Goal: Information Seeking & Learning: Check status

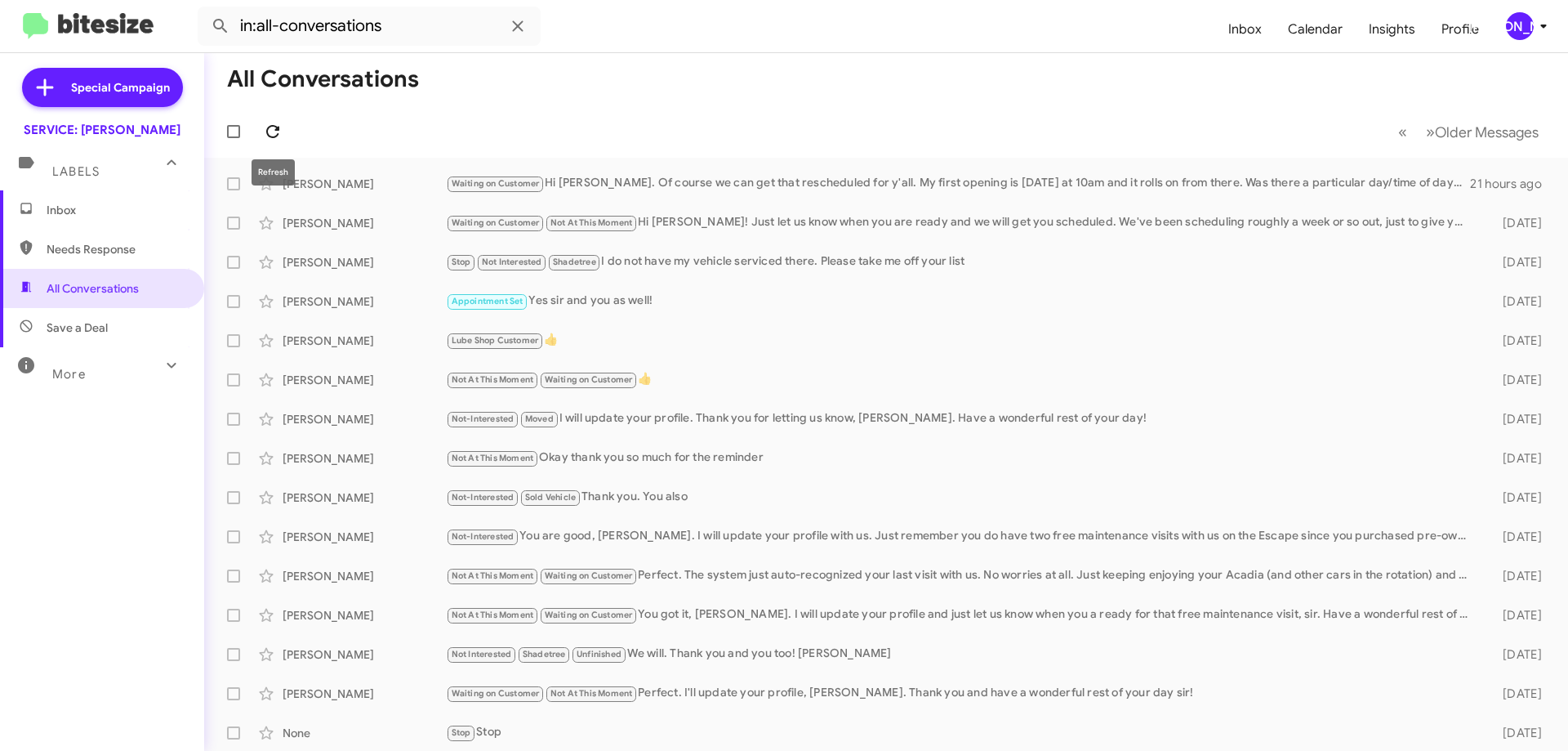
click at [280, 135] on icon at bounding box center [273, 131] width 19 height 19
click at [284, 129] on span at bounding box center [273, 131] width 33 height 19
click at [91, 200] on span "Inbox" at bounding box center [102, 209] width 205 height 39
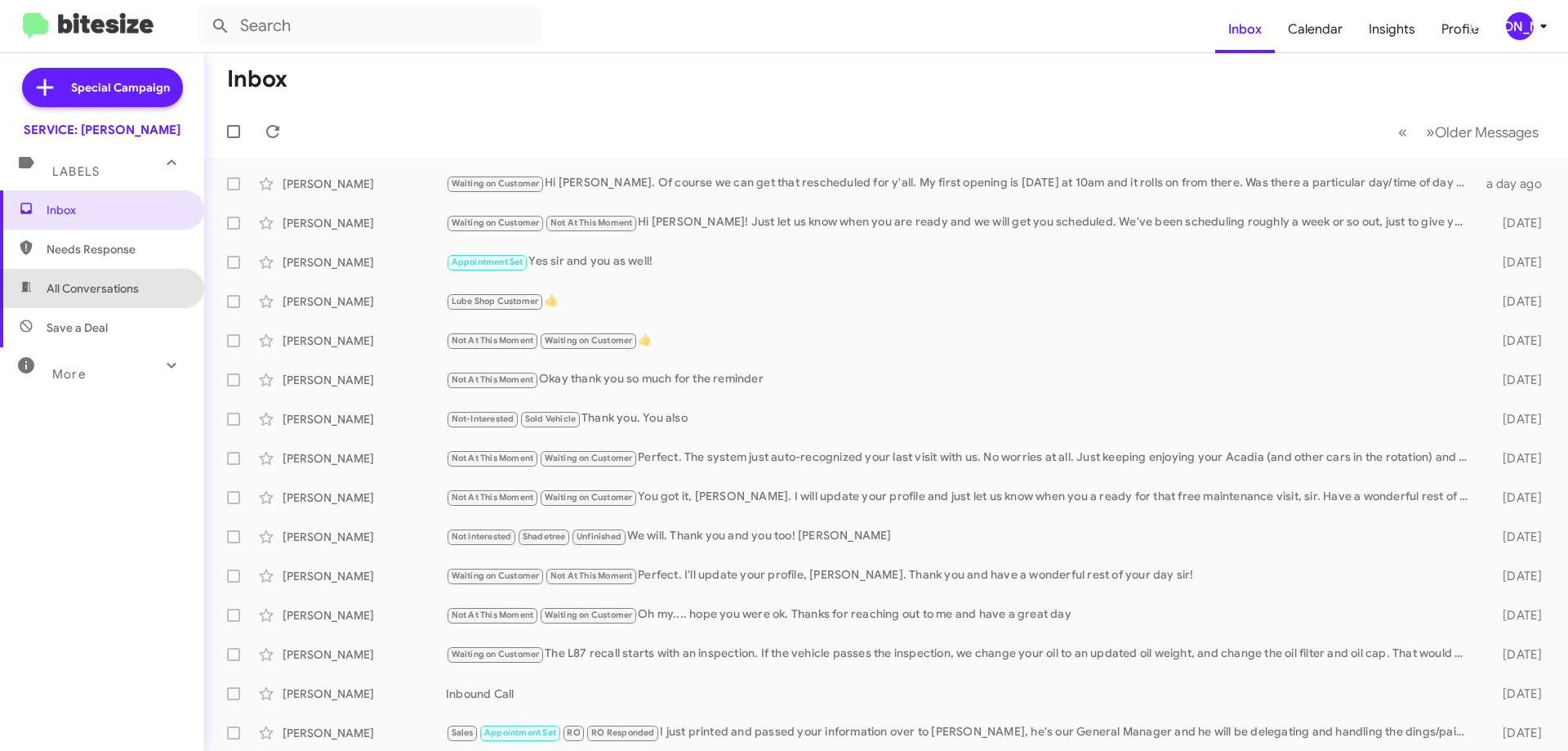
click at [102, 293] on span "All Conversations" at bounding box center [93, 288] width 93 height 17
type input "in:all-conversations"
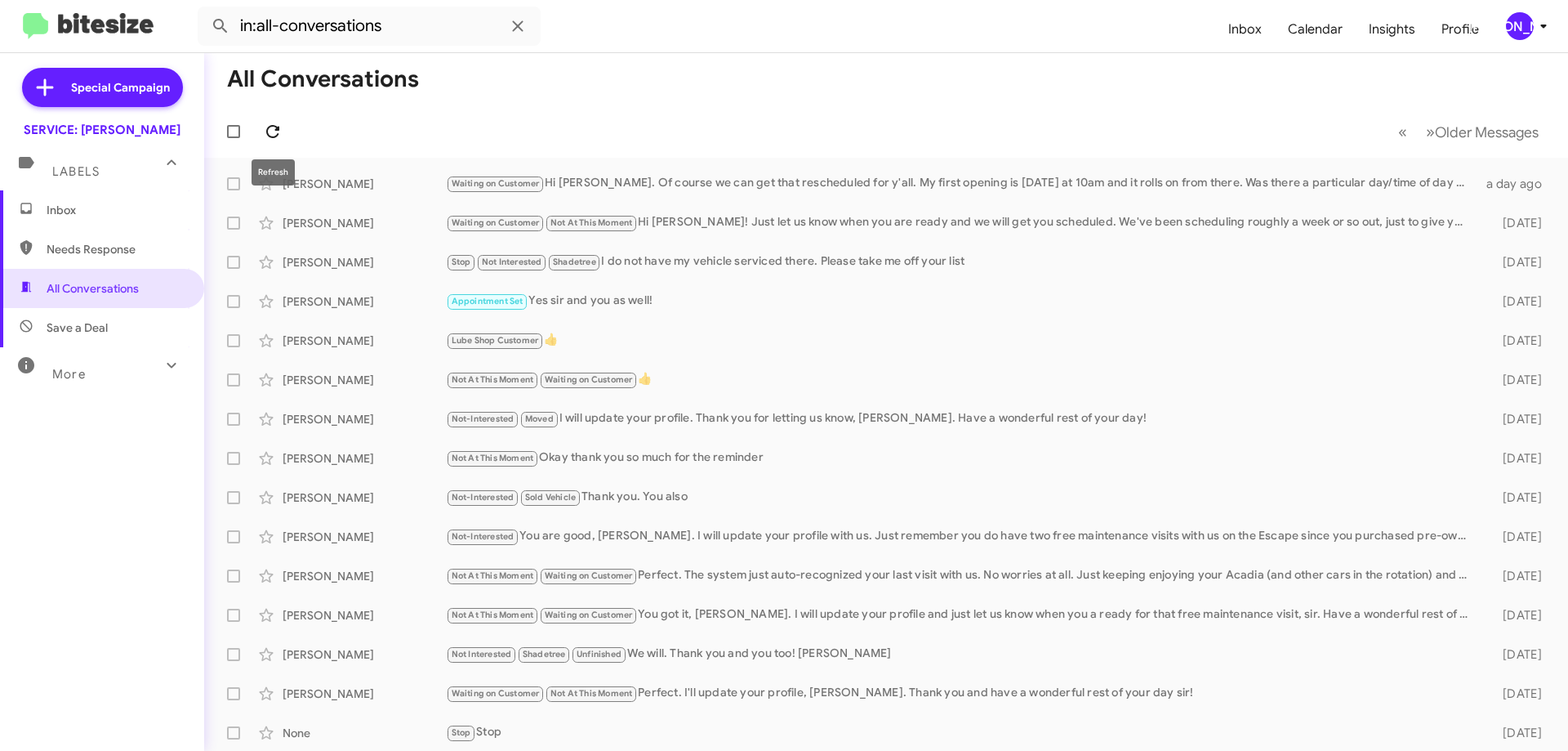
click at [269, 128] on icon at bounding box center [272, 131] width 13 height 13
